Goal: Information Seeking & Learning: Learn about a topic

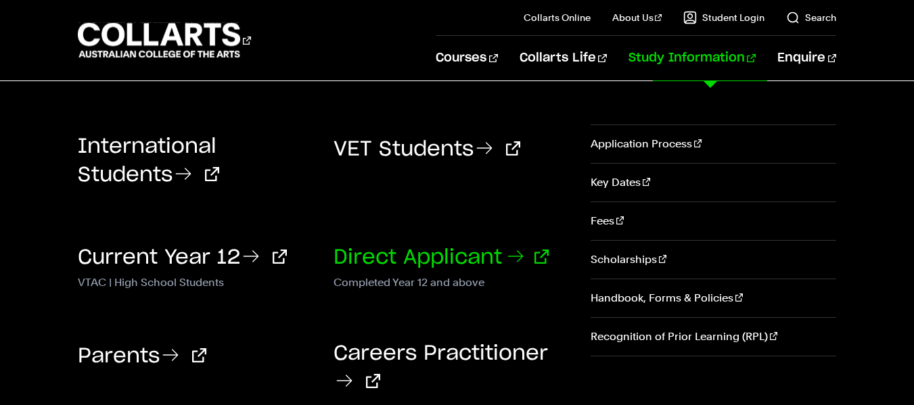
scroll to position [320, 0]
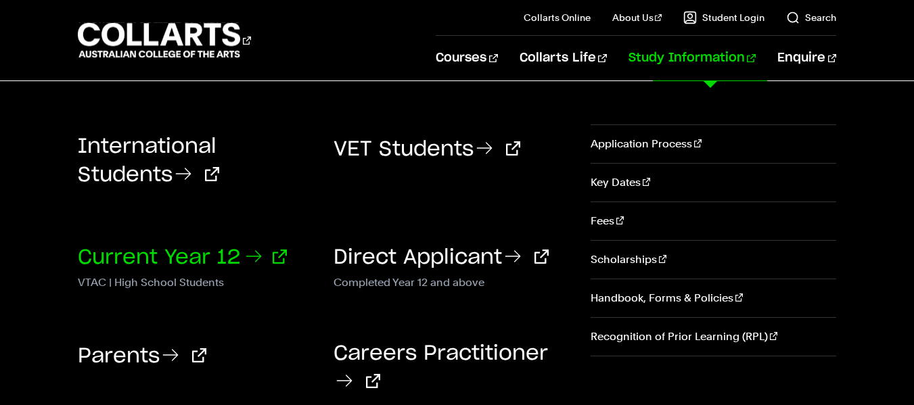
click at [263, 262] on icon at bounding box center [254, 257] width 22 height 22
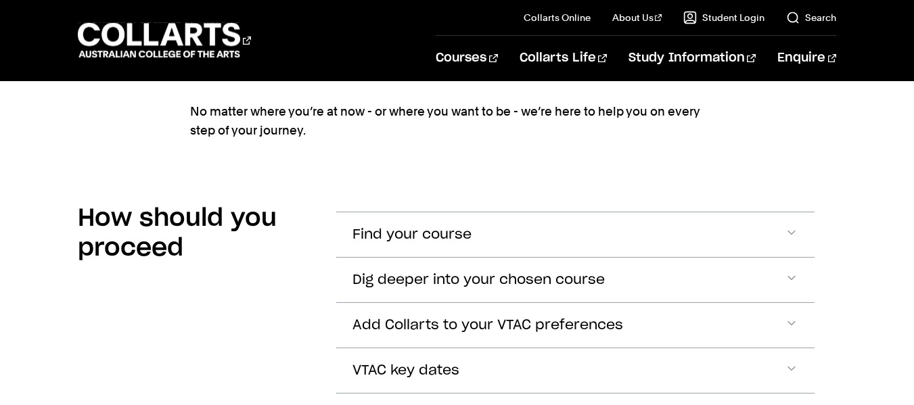
scroll to position [1001, 0]
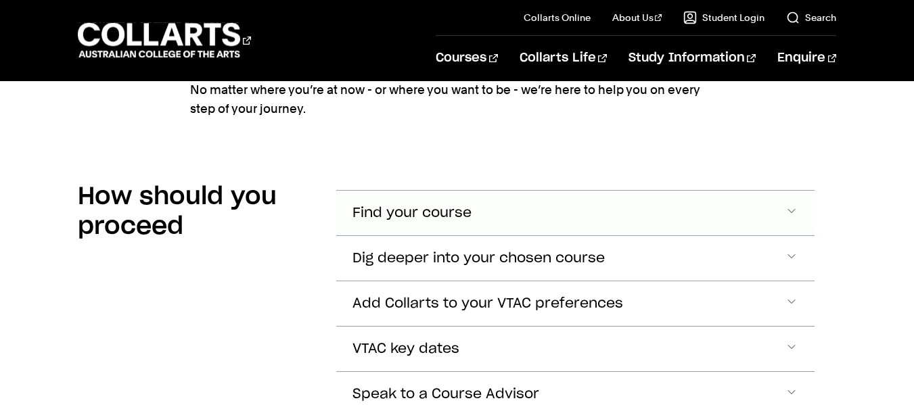
click at [541, 210] on button "Find your course" at bounding box center [575, 213] width 478 height 45
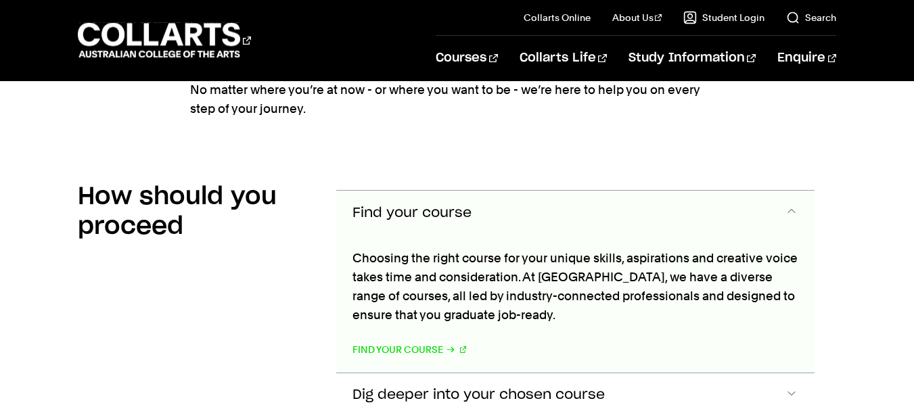
scroll to position [1070, 0]
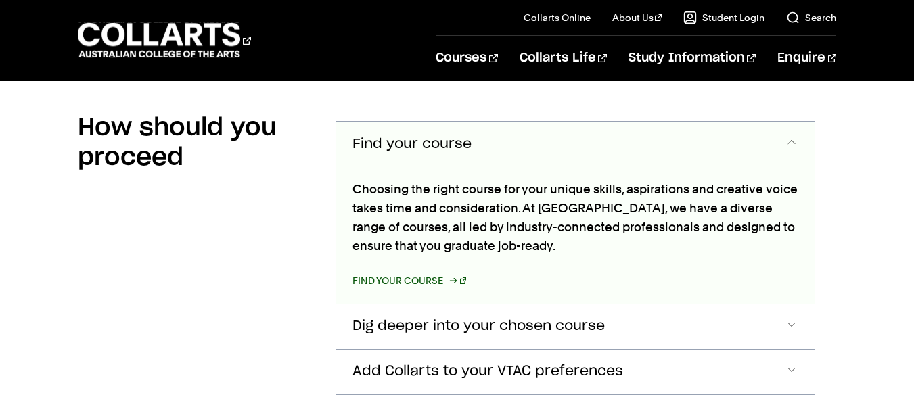
click at [419, 285] on link "Find your course" at bounding box center [409, 280] width 114 height 19
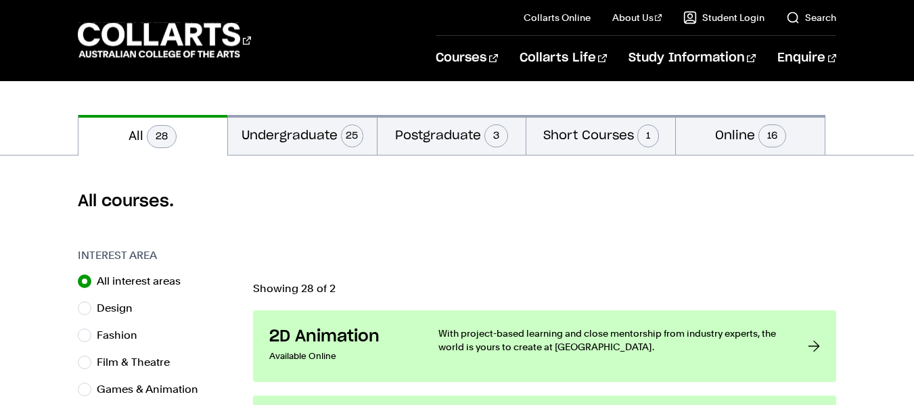
scroll to position [275, 0]
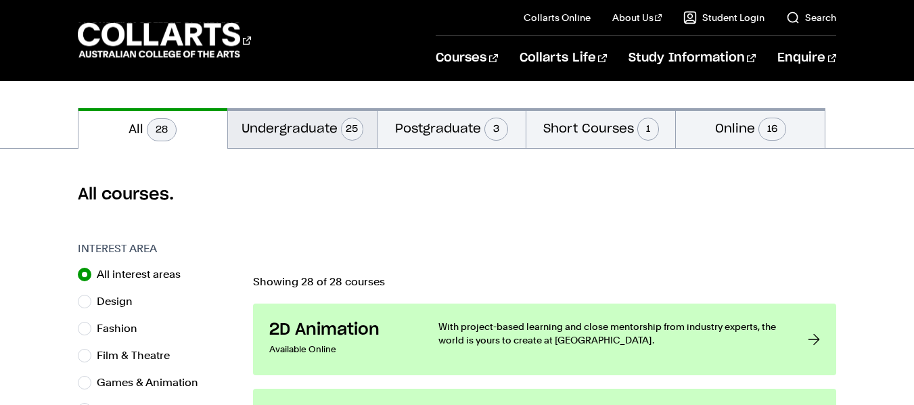
click at [350, 134] on span "25" at bounding box center [352, 129] width 22 height 23
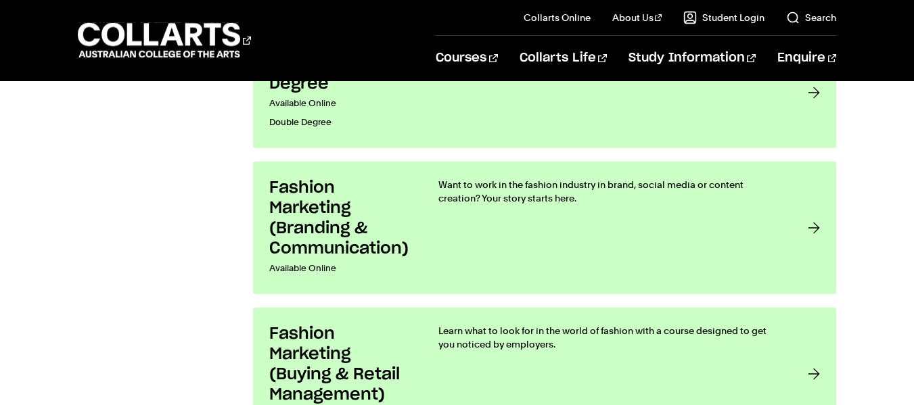
scroll to position [1669, 0]
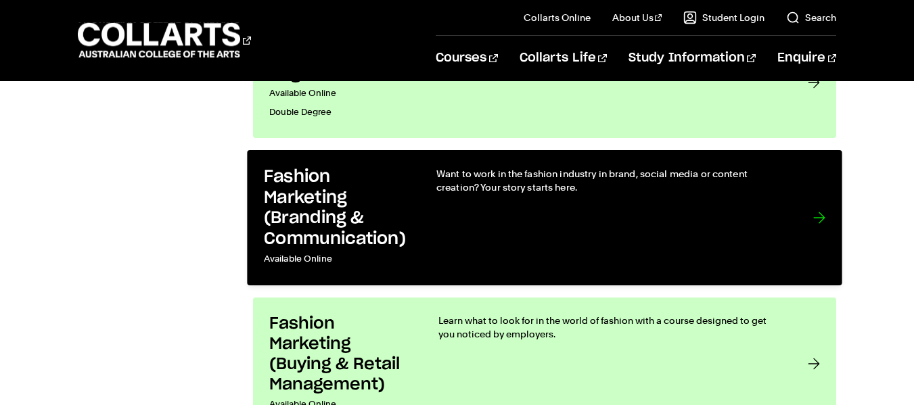
click at [289, 221] on h3 "Fashion Marketing (Branding & Communication)" at bounding box center [336, 208] width 145 height 83
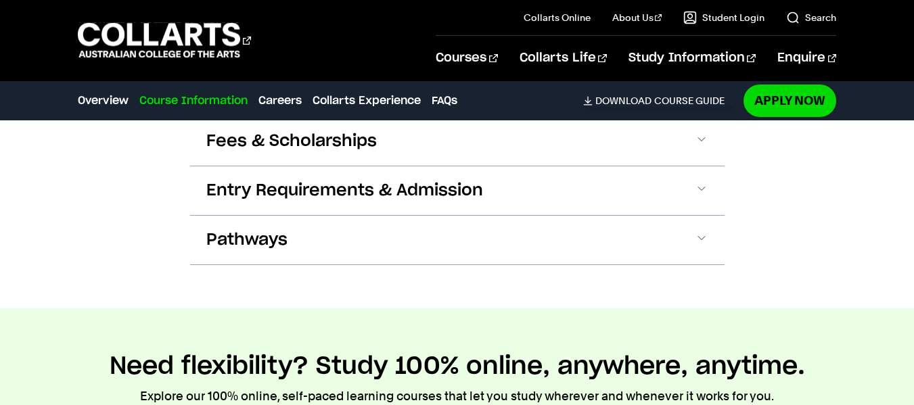
scroll to position [1560, 0]
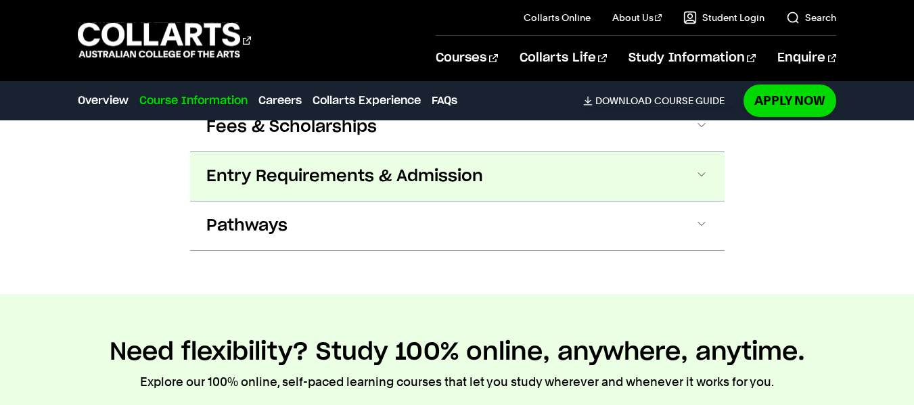
click at [492, 191] on button "Entry Requirements & Admission" at bounding box center [457, 176] width 534 height 49
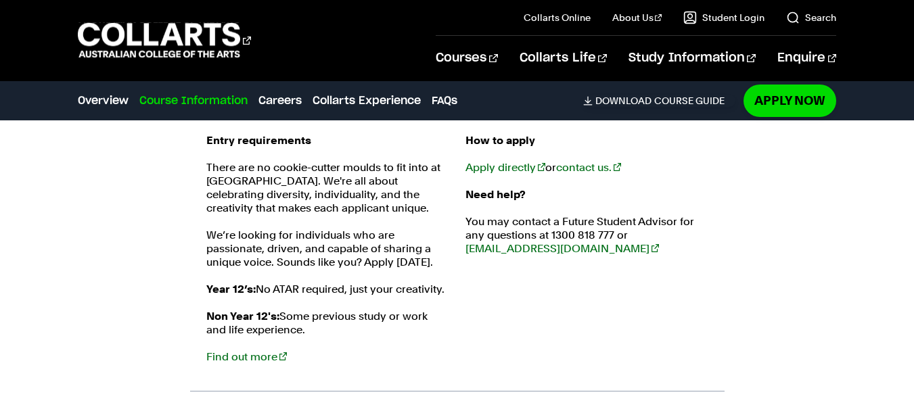
scroll to position [1636, 0]
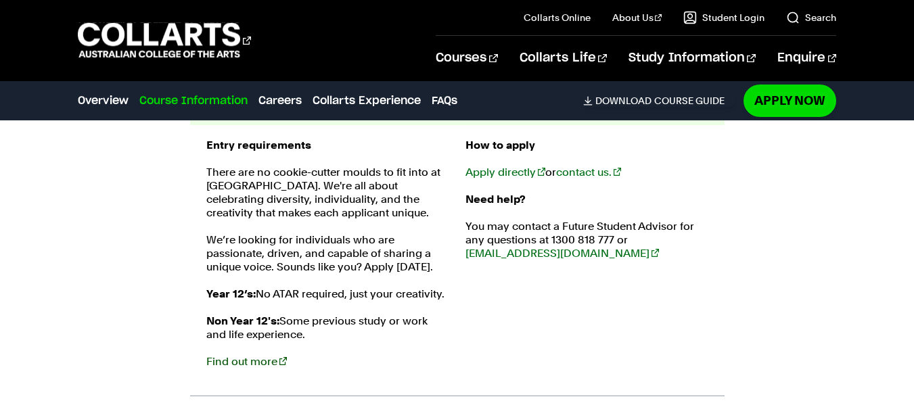
click at [252, 363] on link "Find out more" at bounding box center [246, 361] width 80 height 13
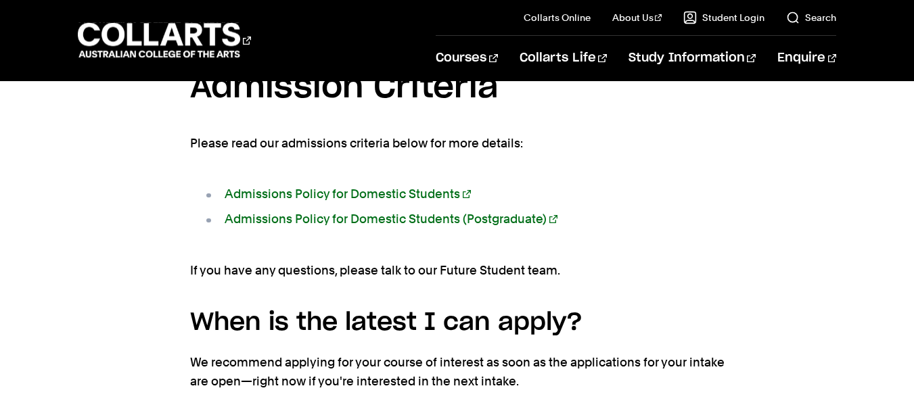
scroll to position [2254, 0]
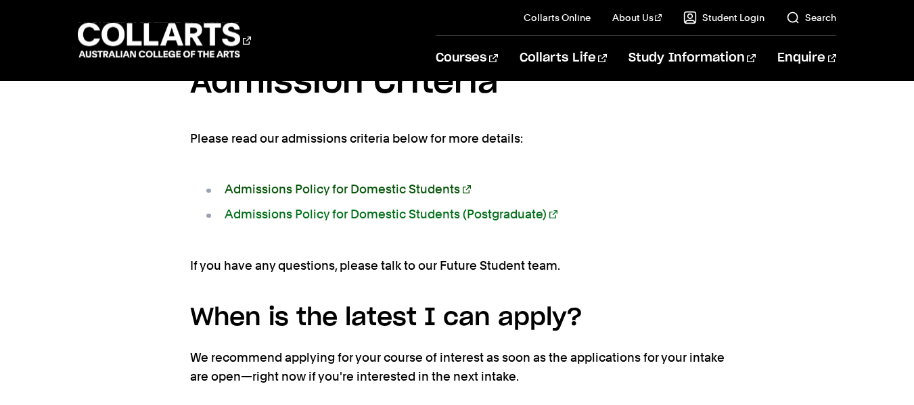
click at [440, 187] on link "Admissions Policy for Domestic Students" at bounding box center [348, 189] width 246 height 14
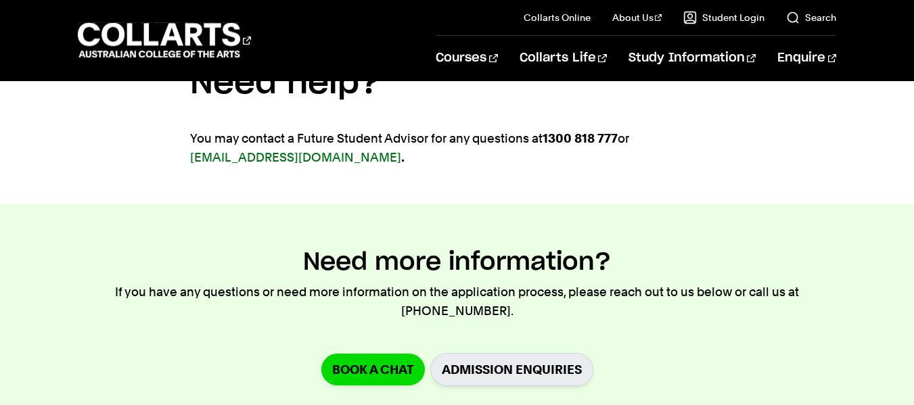
scroll to position [2954, 0]
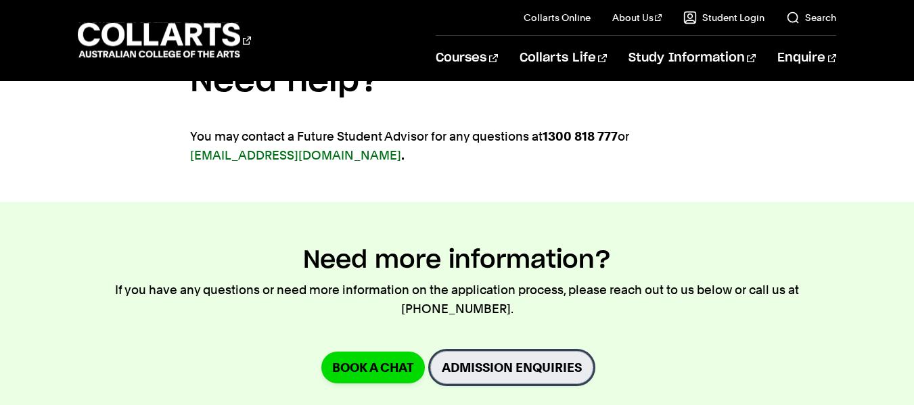
click at [507, 351] on link "Admission Enquiries" at bounding box center [511, 367] width 163 height 33
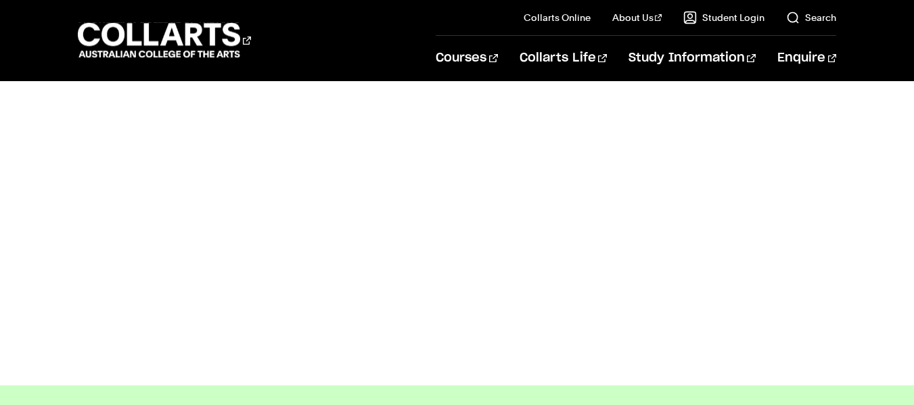
scroll to position [822, 0]
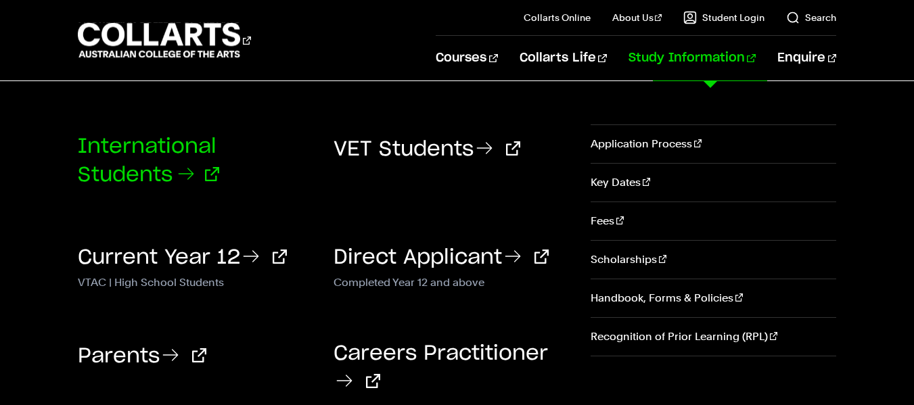
click at [194, 172] on icon at bounding box center [186, 174] width 22 height 22
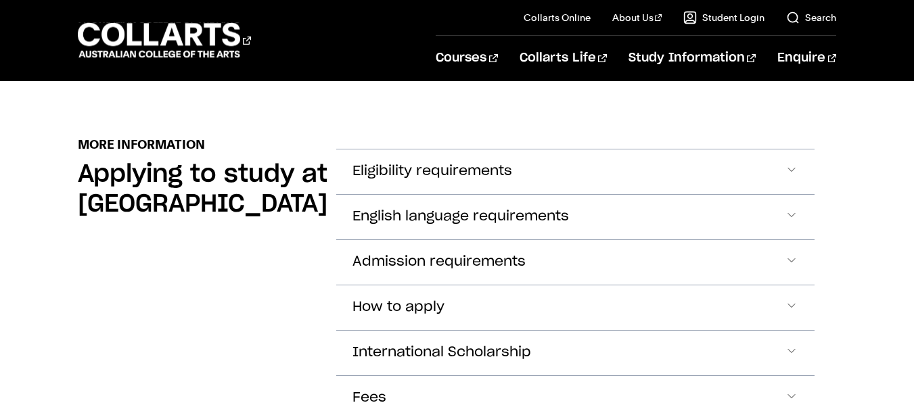
scroll to position [1560, 0]
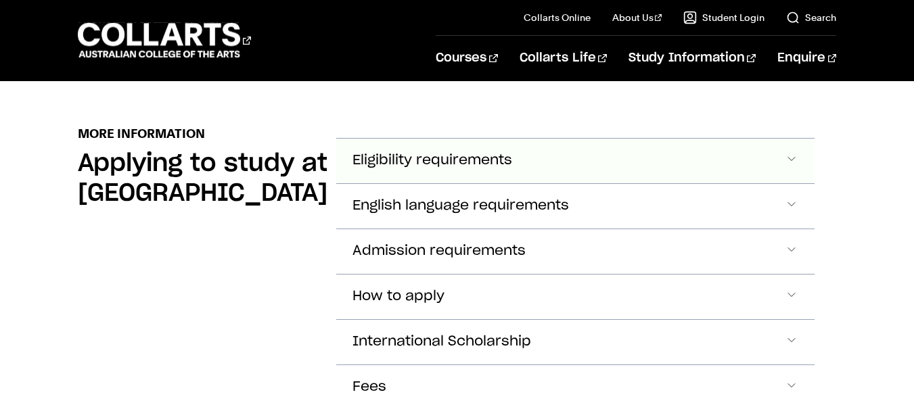
click at [788, 158] on span "Accordion Section" at bounding box center [792, 161] width 14 height 18
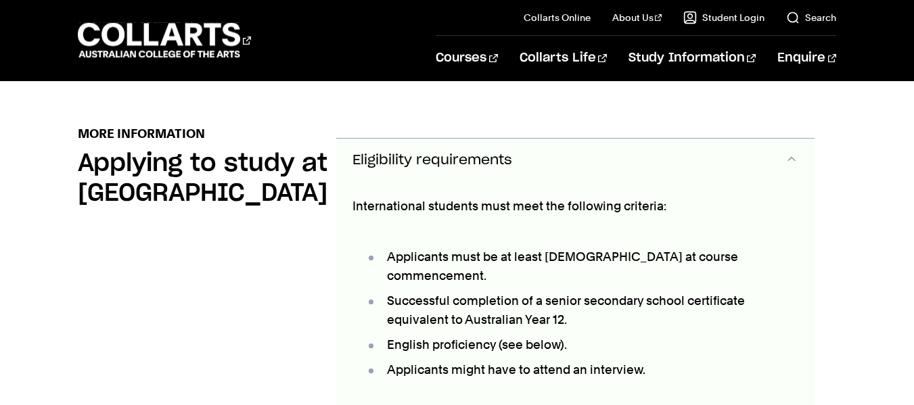
scroll to position [1577, 0]
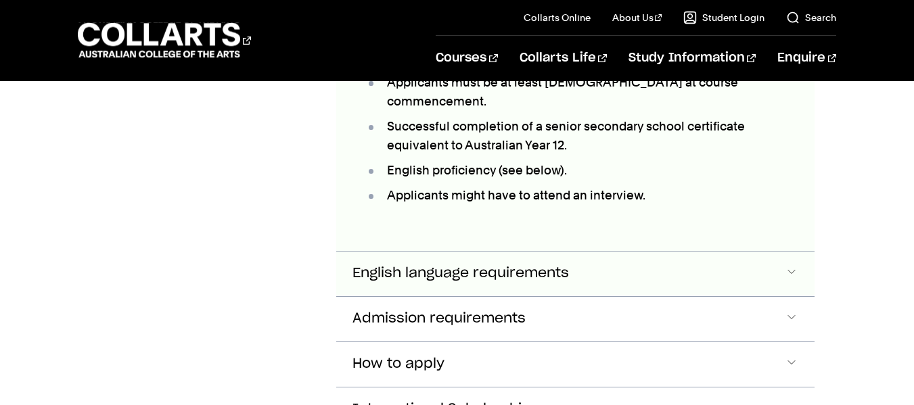
click at [760, 252] on button "English language requirements" at bounding box center [575, 274] width 478 height 45
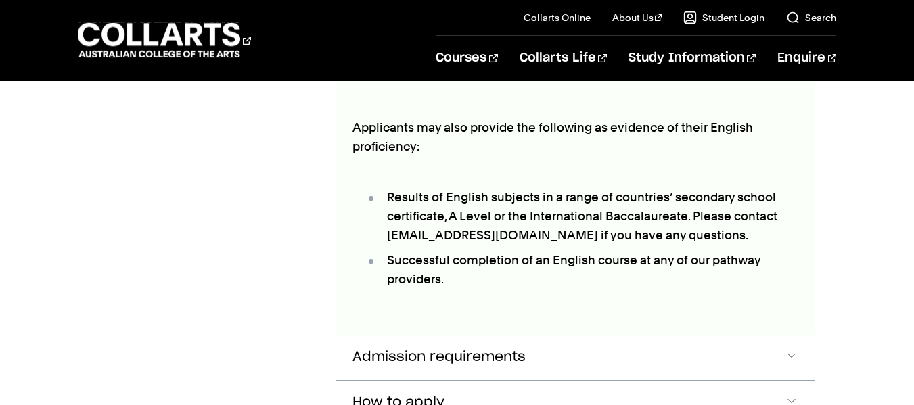
scroll to position [2093, 0]
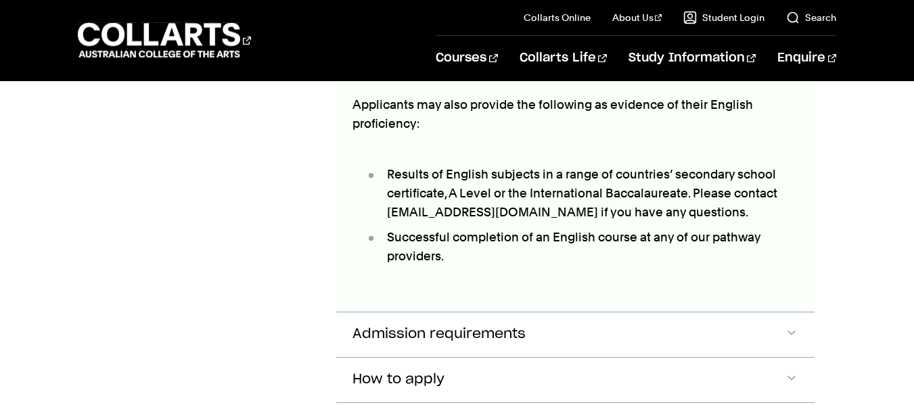
click at [703, 312] on button "Admission requirements" at bounding box center [575, 334] width 478 height 45
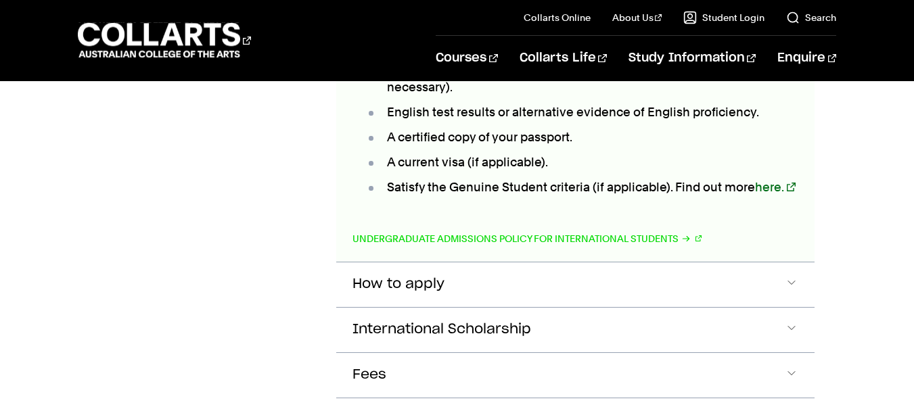
scroll to position [2467, 0]
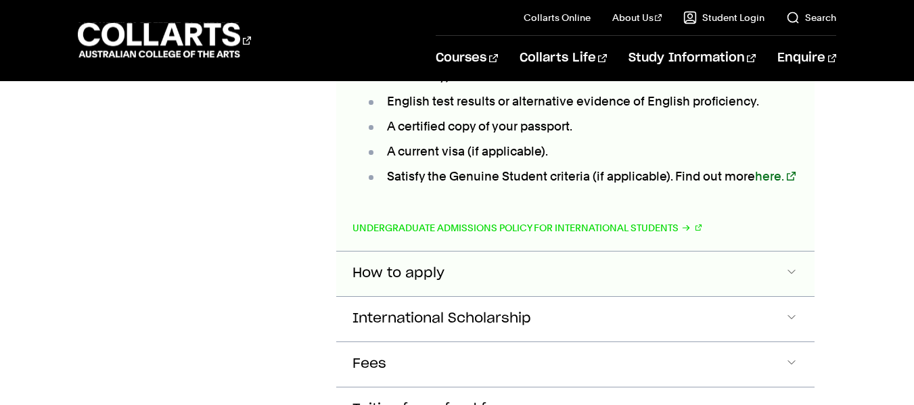
click at [682, 252] on button "How to apply" at bounding box center [575, 274] width 478 height 45
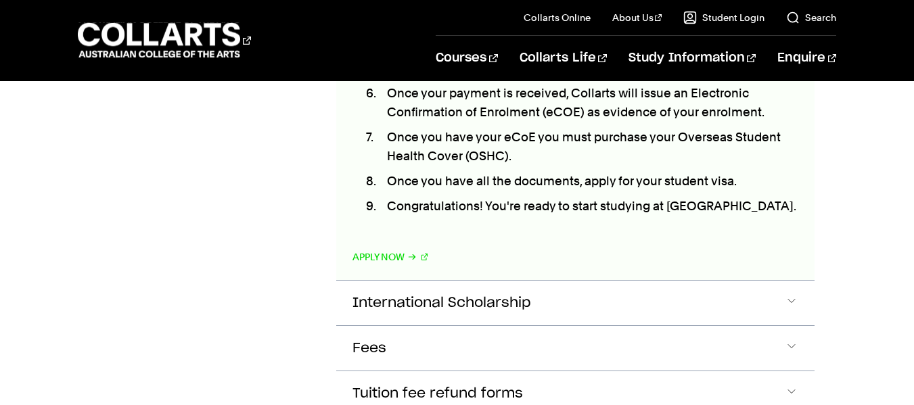
scroll to position [2914, 0]
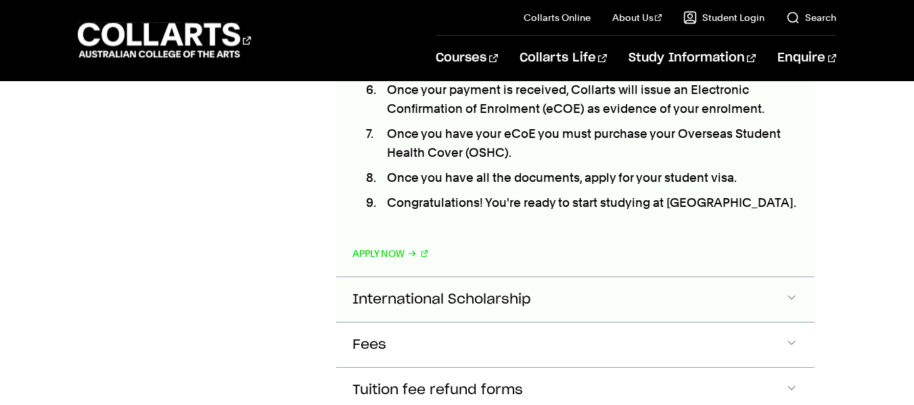
click at [776, 277] on button "International Scholarship" at bounding box center [575, 299] width 478 height 45
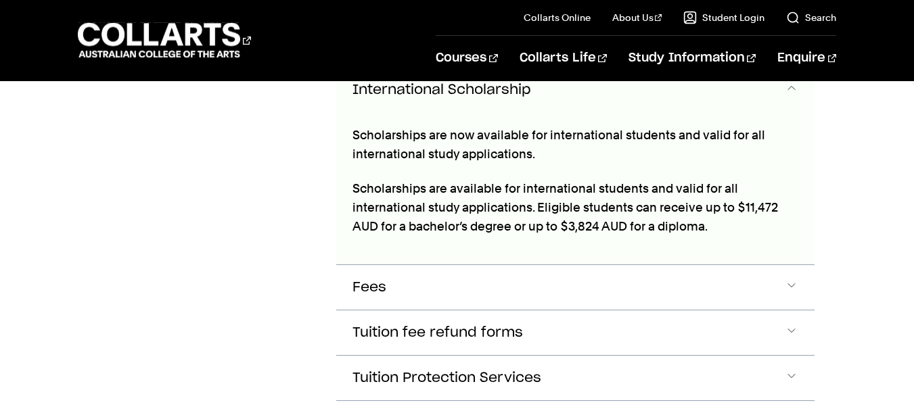
scroll to position [3161, 0]
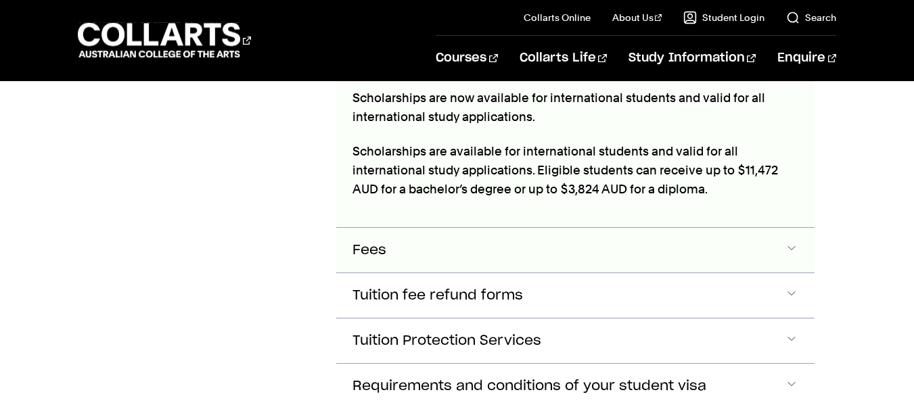
click at [772, 247] on button "Fees" at bounding box center [575, 250] width 478 height 45
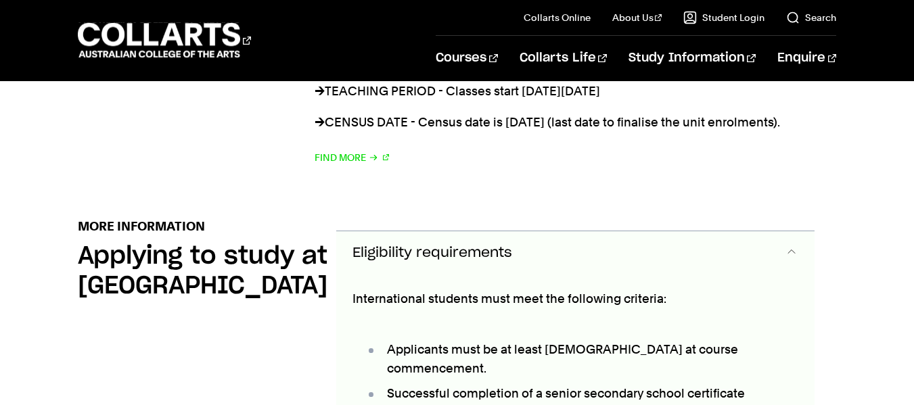
scroll to position [1491, 0]
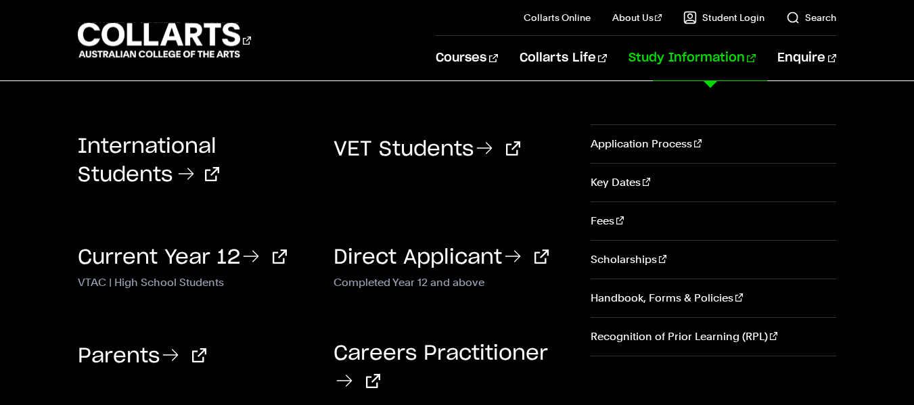
click at [217, 162] on h3 "International Students" at bounding box center [195, 161] width 235 height 54
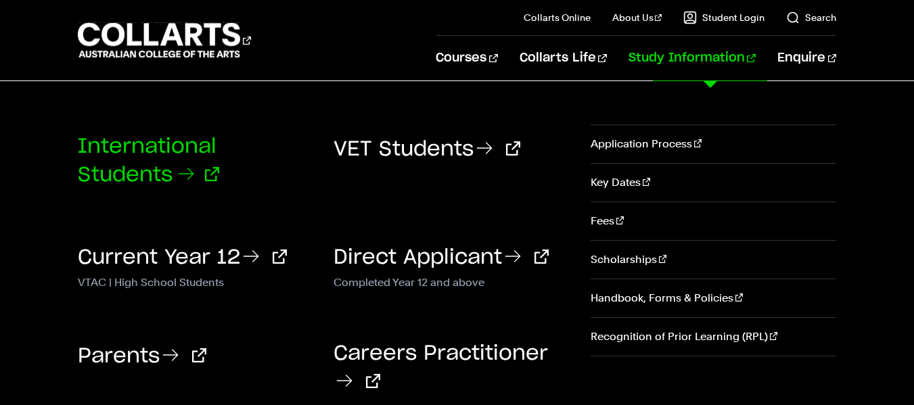
click at [174, 163] on link "International Students" at bounding box center [148, 161] width 141 height 49
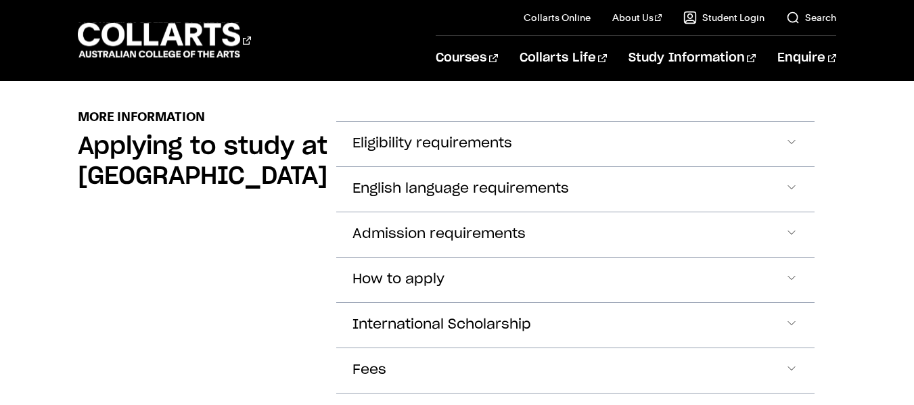
scroll to position [1562, 0]
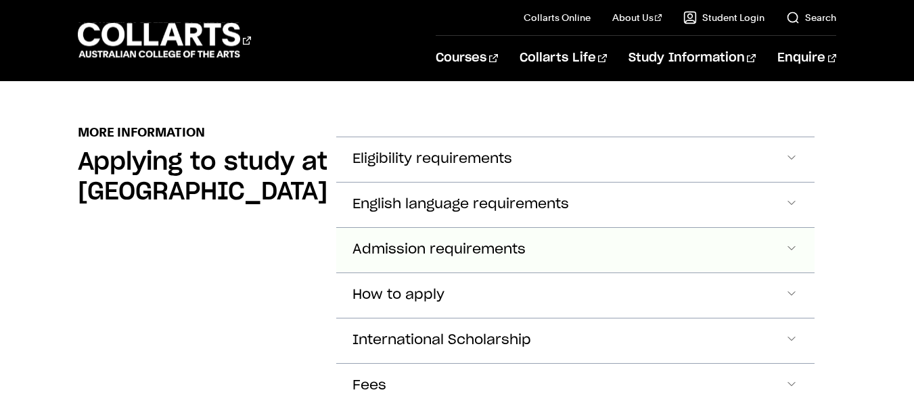
click at [661, 250] on button "Admission requirements" at bounding box center [575, 250] width 478 height 45
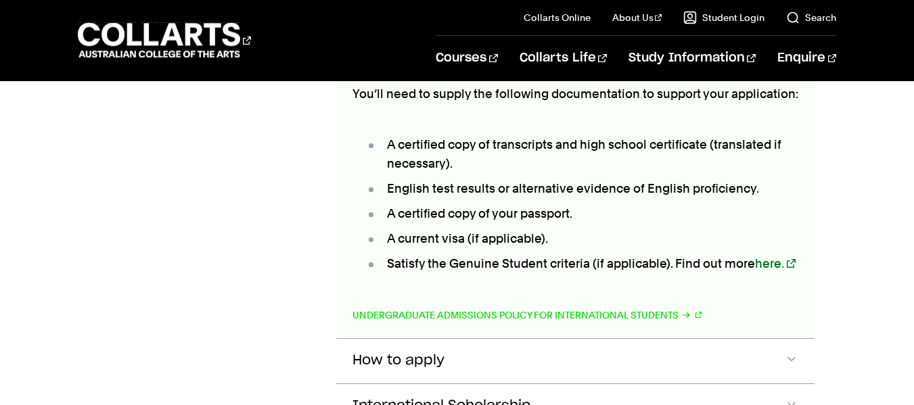
scroll to position [1770, 0]
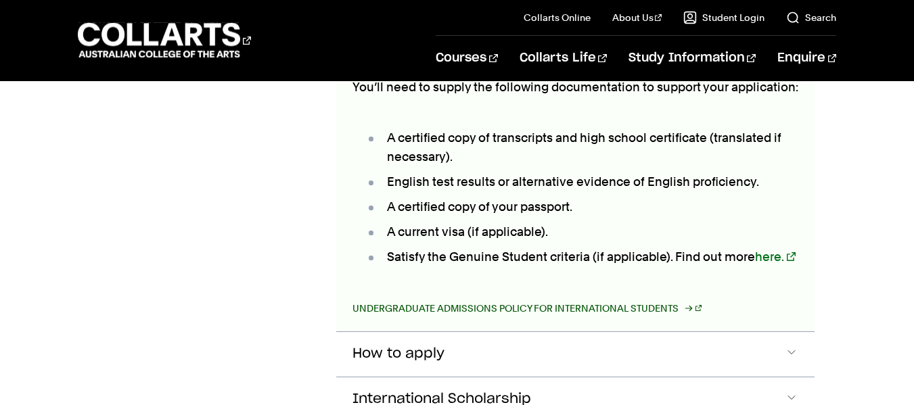
click at [663, 299] on link "Undergraduate Admissions Policy for International Students" at bounding box center [527, 308] width 350 height 19
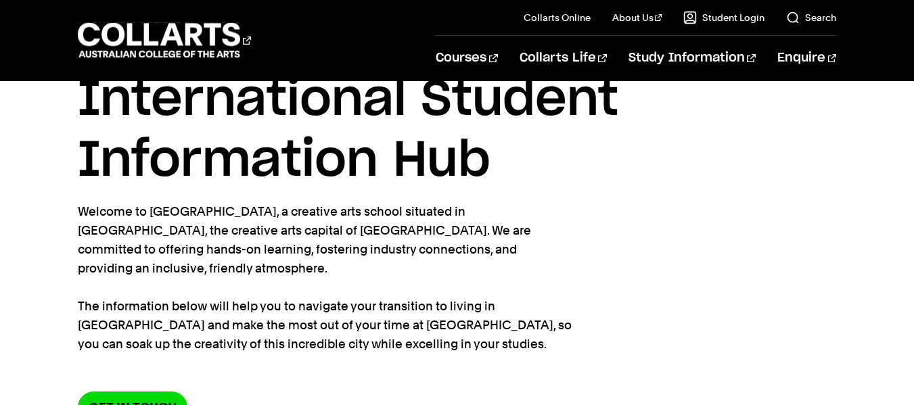
scroll to position [0, 0]
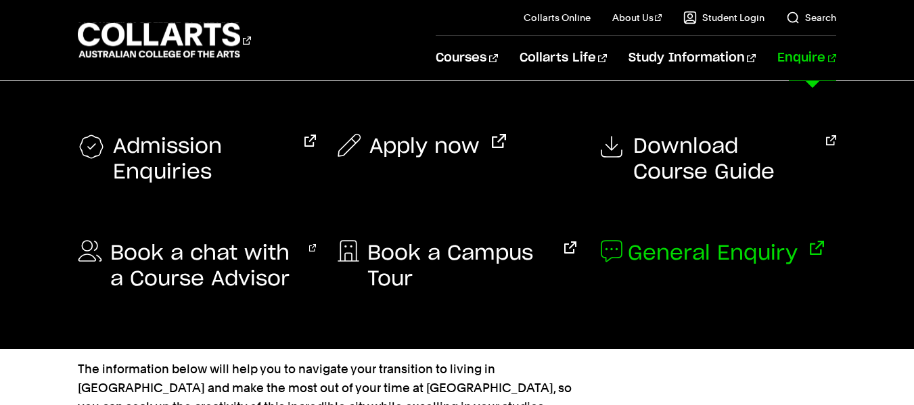
click at [645, 251] on span "General Enquiry" at bounding box center [713, 254] width 170 height 26
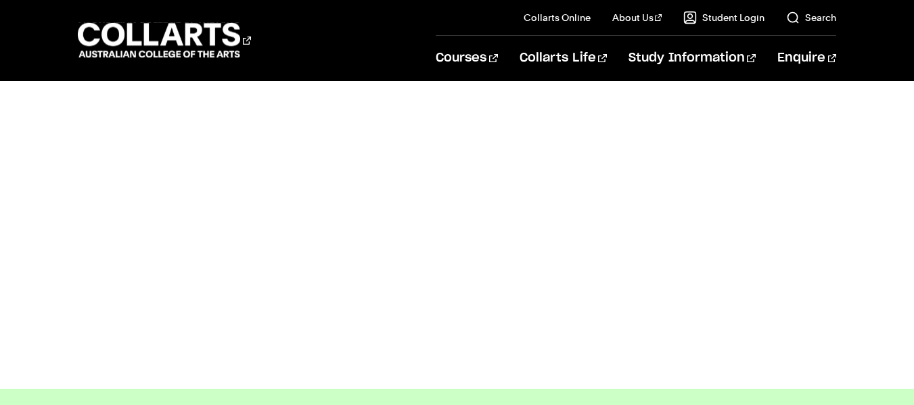
scroll to position [582, 0]
